Goal: Book appointment/travel/reservation

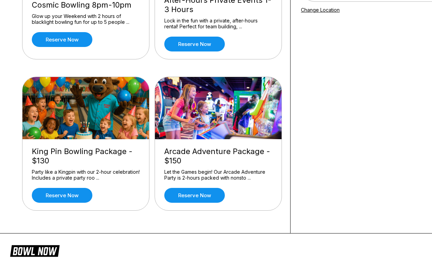
scroll to position [150, 0]
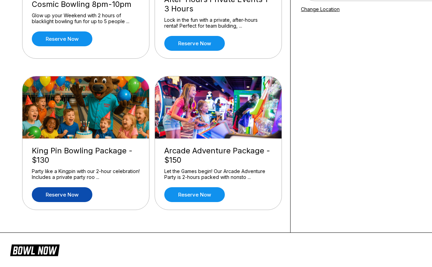
click at [73, 196] on link "Reserve now" at bounding box center [62, 194] width 60 height 15
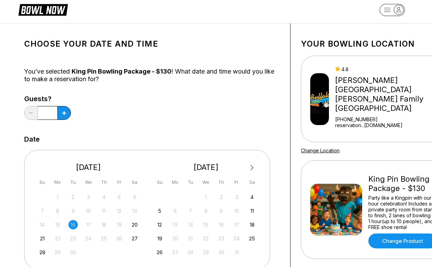
scroll to position [13, 0]
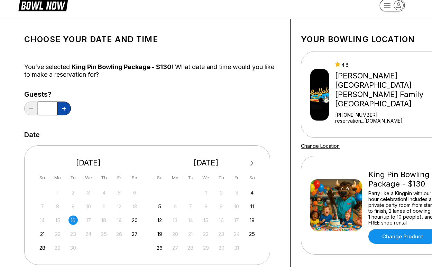
click at [64, 109] on icon at bounding box center [64, 109] width 4 height 4
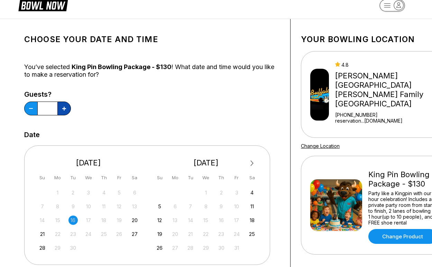
click at [64, 109] on icon at bounding box center [64, 109] width 4 height 4
type input "**"
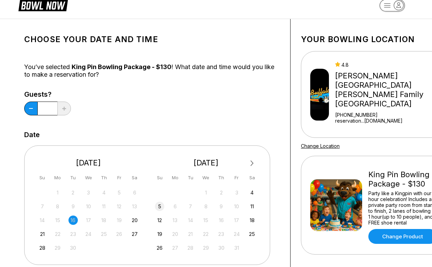
click at [157, 208] on div "5" at bounding box center [159, 206] width 9 height 9
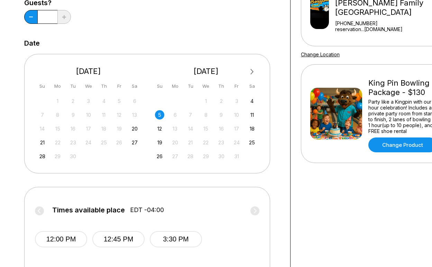
scroll to position [132, 0]
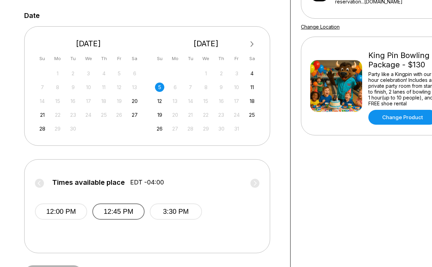
click at [121, 214] on button "12:45 PM" at bounding box center [118, 212] width 52 height 16
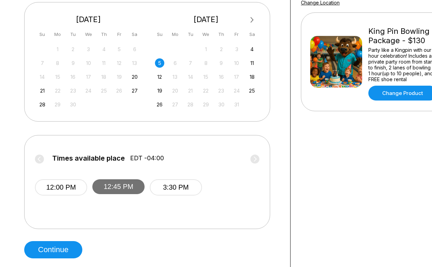
scroll to position [191, 0]
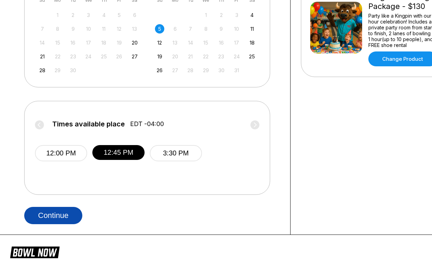
click at [58, 214] on button "Continue" at bounding box center [53, 215] width 58 height 17
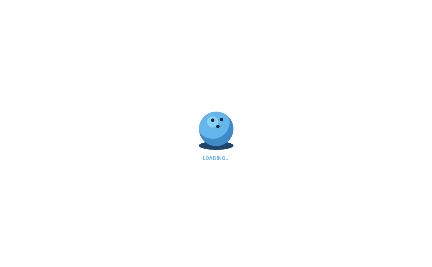
select select "**"
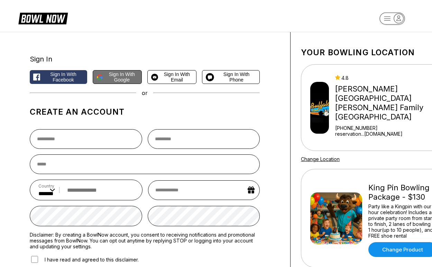
click at [121, 76] on span "Sign in with Google" at bounding box center [122, 77] width 32 height 11
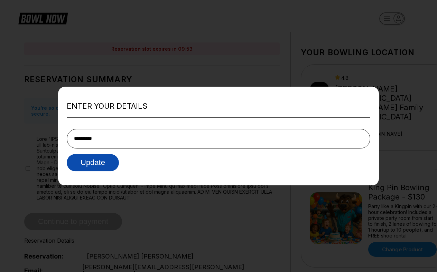
type input "**********"
click at [113, 166] on button "Update" at bounding box center [93, 162] width 52 height 17
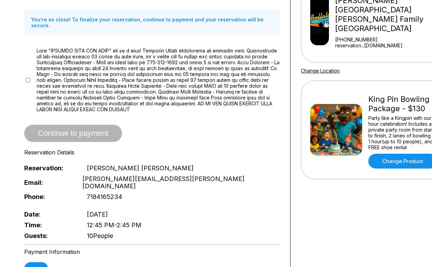
scroll to position [171, 0]
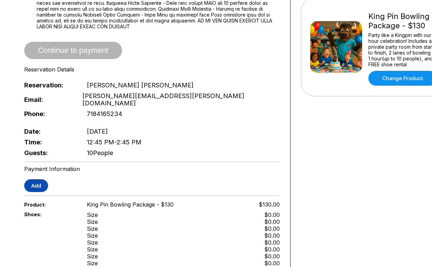
click at [36, 179] on button "Add" at bounding box center [36, 185] width 24 height 13
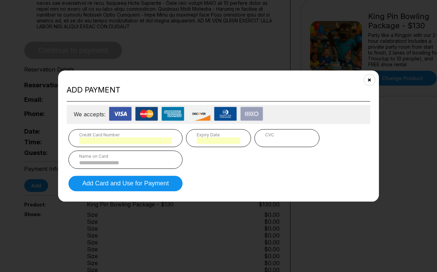
click at [141, 164] on input at bounding box center [125, 163] width 93 height 6
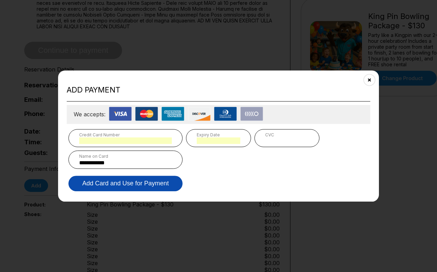
type input "**********"
click at [130, 184] on button "Add Card and Use for Payment" at bounding box center [125, 184] width 114 height 16
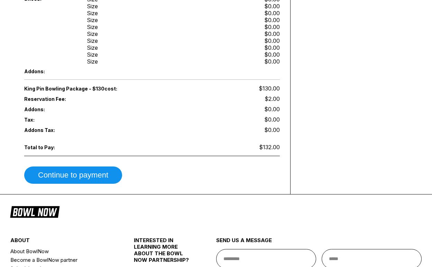
scroll to position [391, 0]
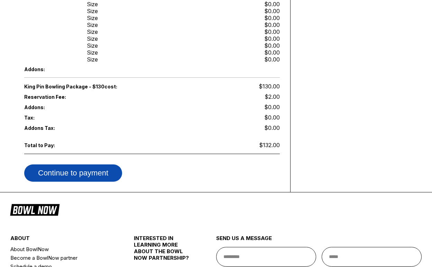
click at [99, 165] on button "Continue to payment" at bounding box center [73, 173] width 98 height 17
